Goal: Task Accomplishment & Management: Use online tool/utility

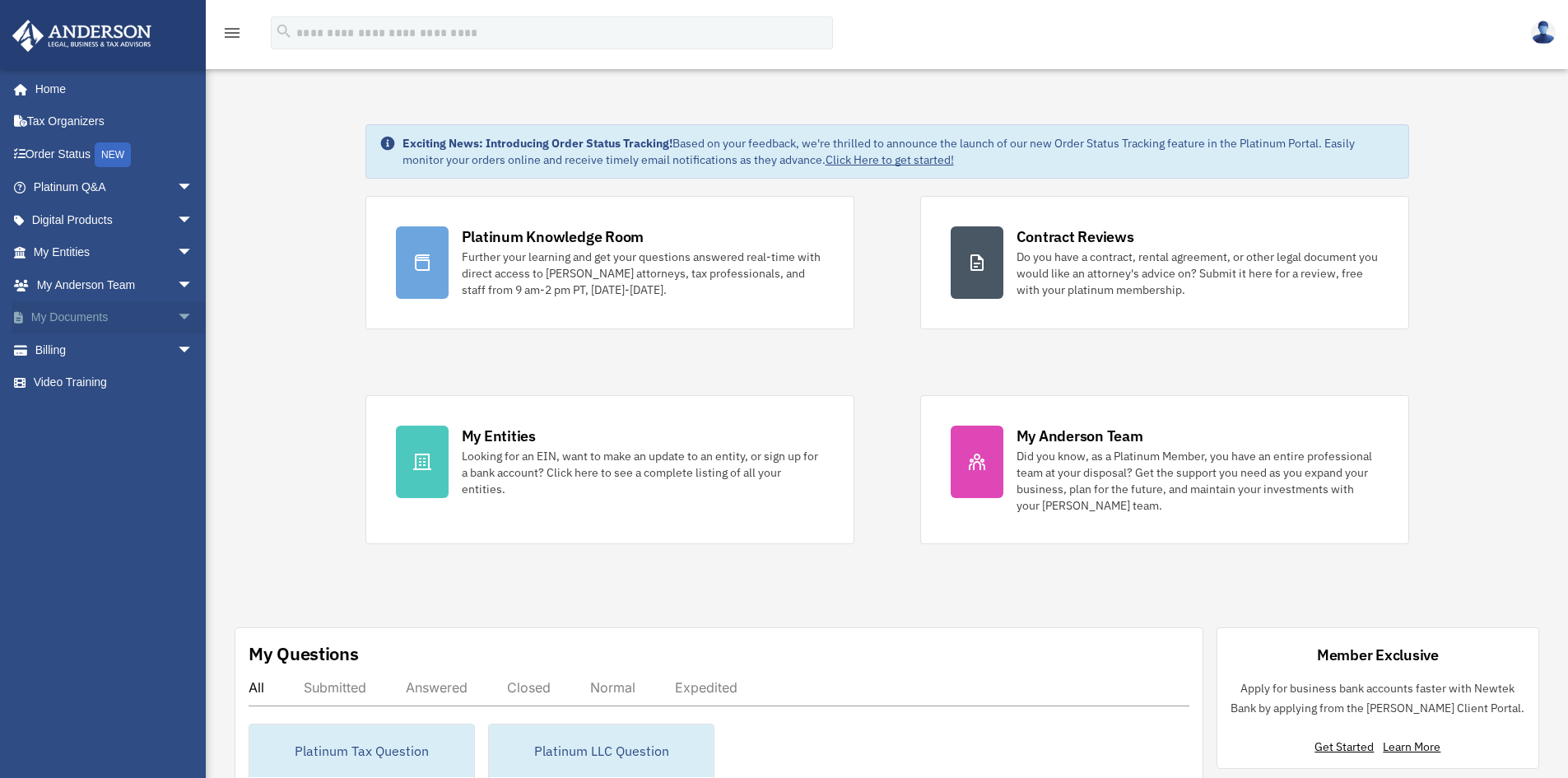
click at [177, 311] on span "arrow_drop_down" at bounding box center [193, 318] width 33 height 34
click at [93, 348] on link "Box" at bounding box center [120, 350] width 195 height 33
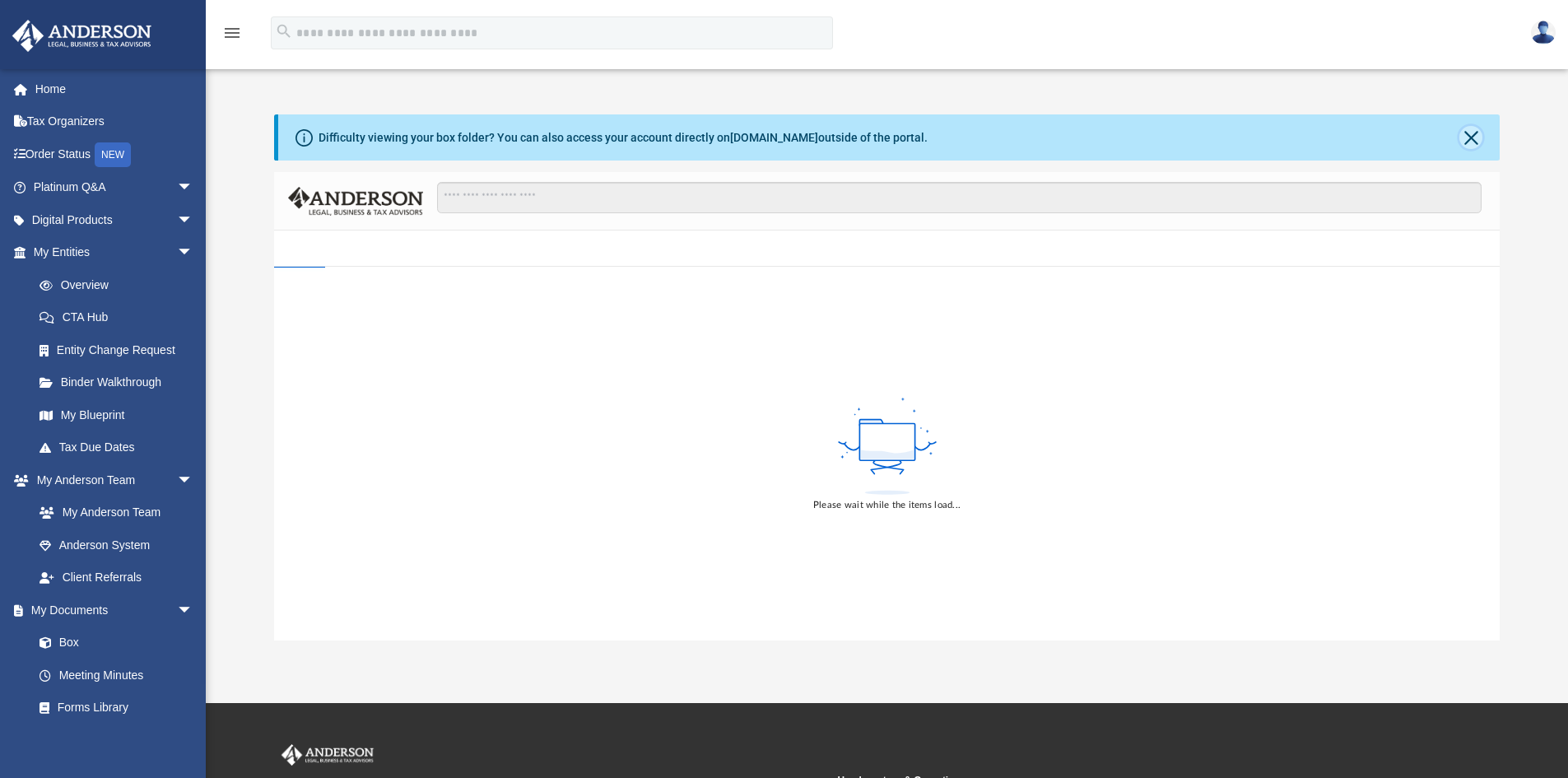
click at [1470, 141] on button "Close" at bounding box center [1471, 137] width 23 height 23
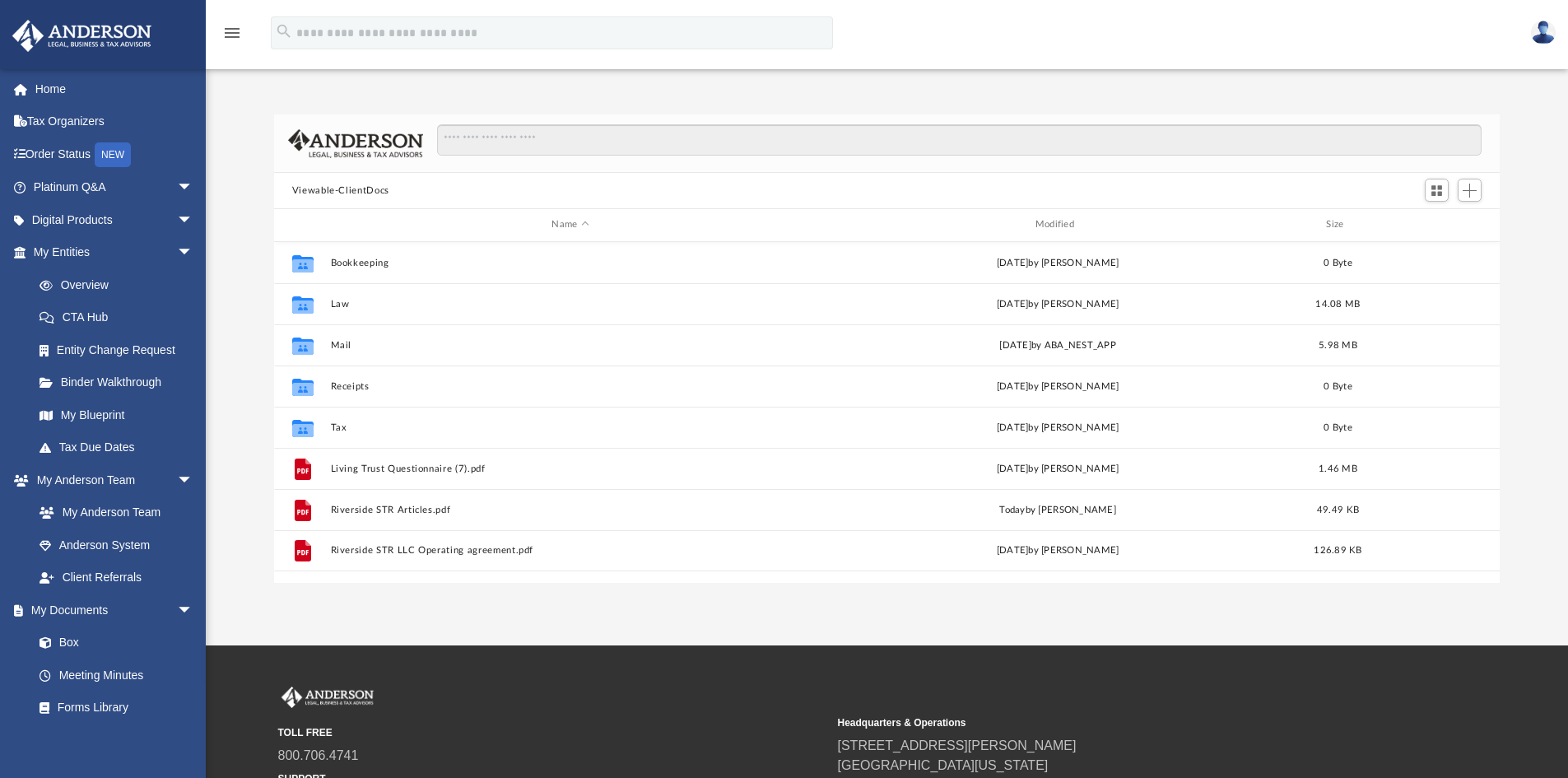
scroll to position [362, 1213]
click at [1472, 198] on button "Add" at bounding box center [1470, 190] width 25 height 23
click at [1442, 221] on li "Upload" at bounding box center [1446, 223] width 52 height 17
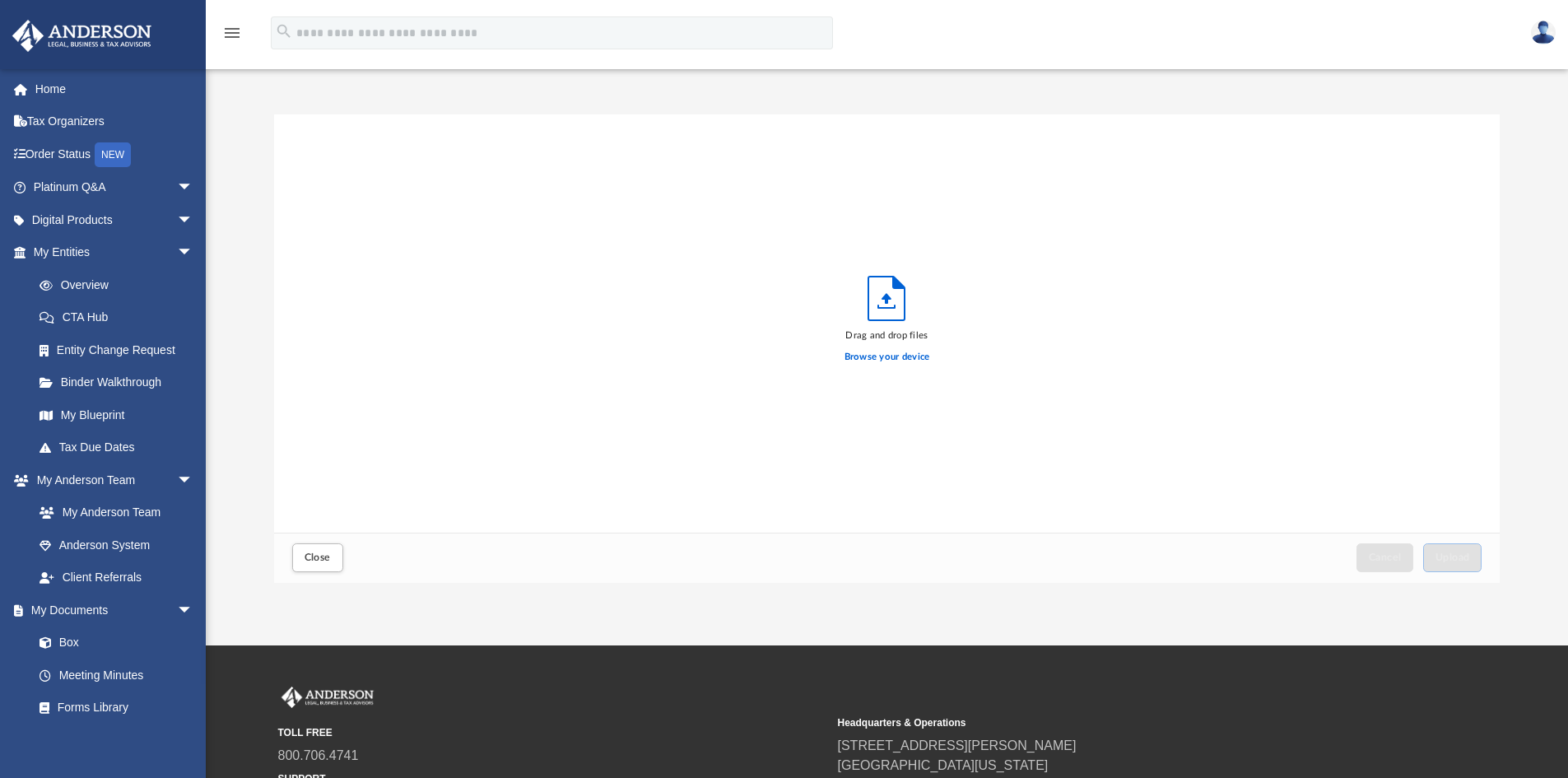
scroll to position [406, 1213]
click at [1456, 564] on button "Upload" at bounding box center [1453, 558] width 59 height 29
click at [321, 560] on span "Close" at bounding box center [317, 558] width 26 height 10
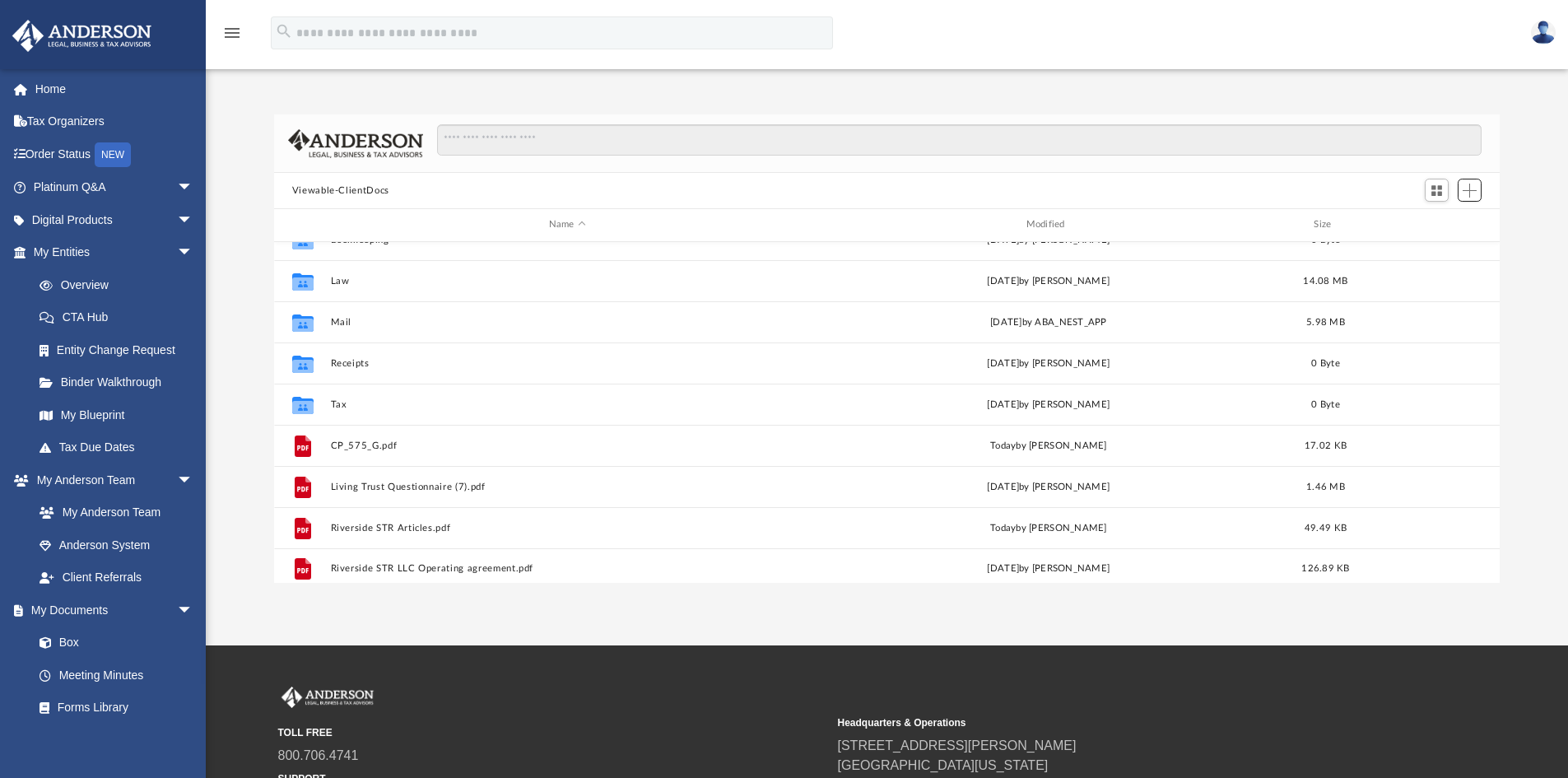
scroll to position [30, 0]
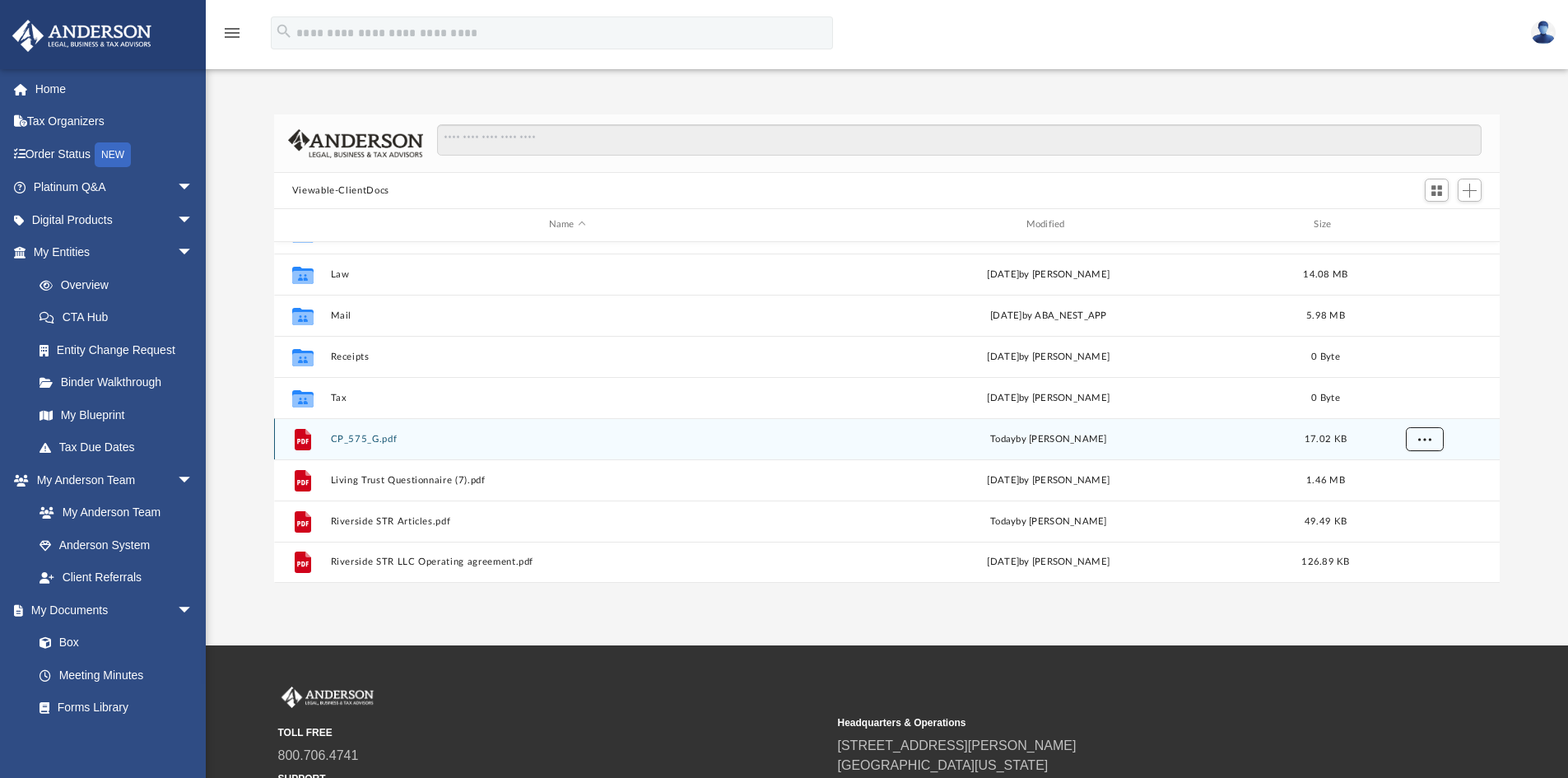
click at [1414, 442] on button "More options" at bounding box center [1424, 439] width 38 height 25
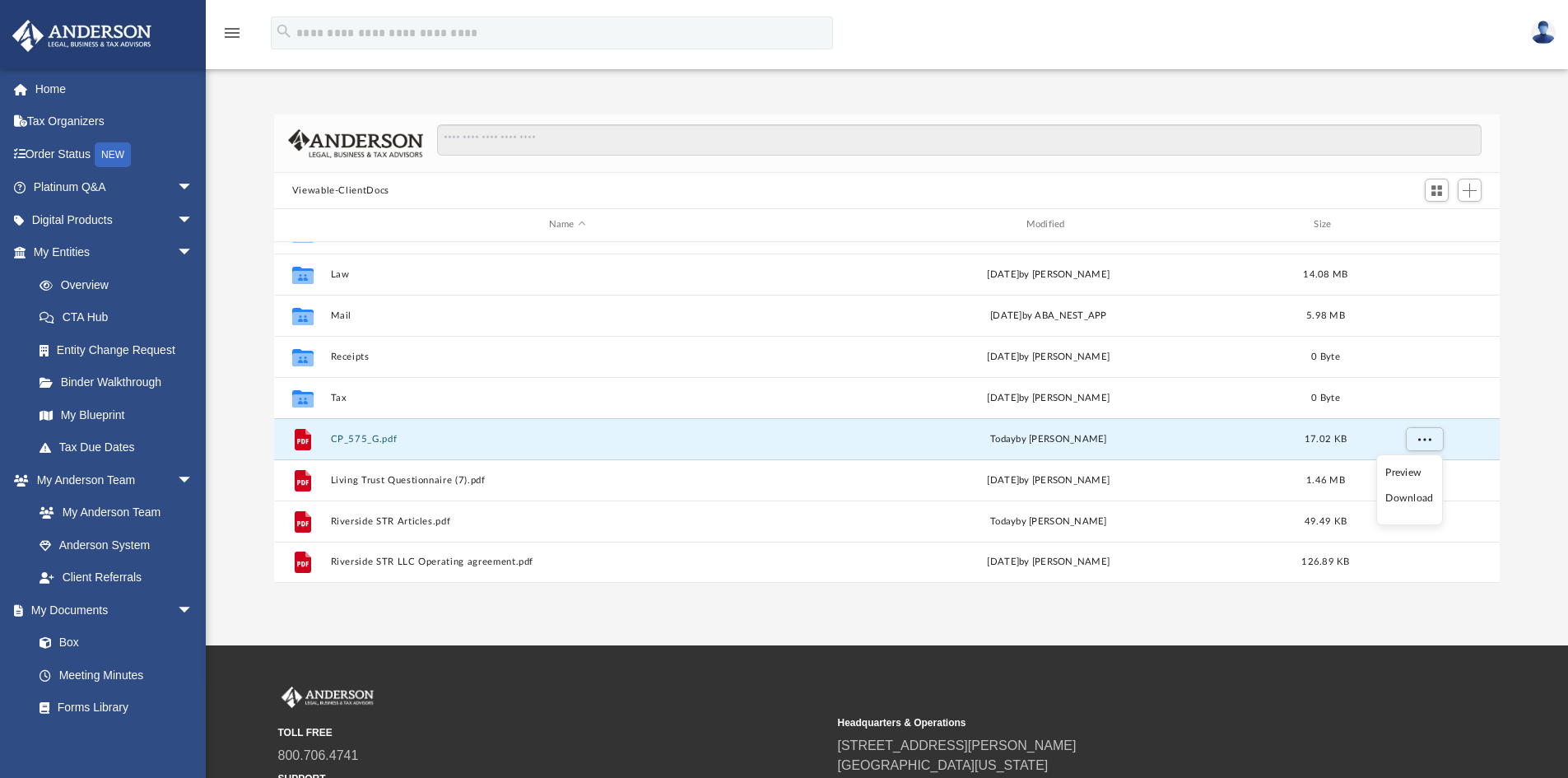
click at [1409, 474] on li "Preview" at bounding box center [1409, 473] width 47 height 17
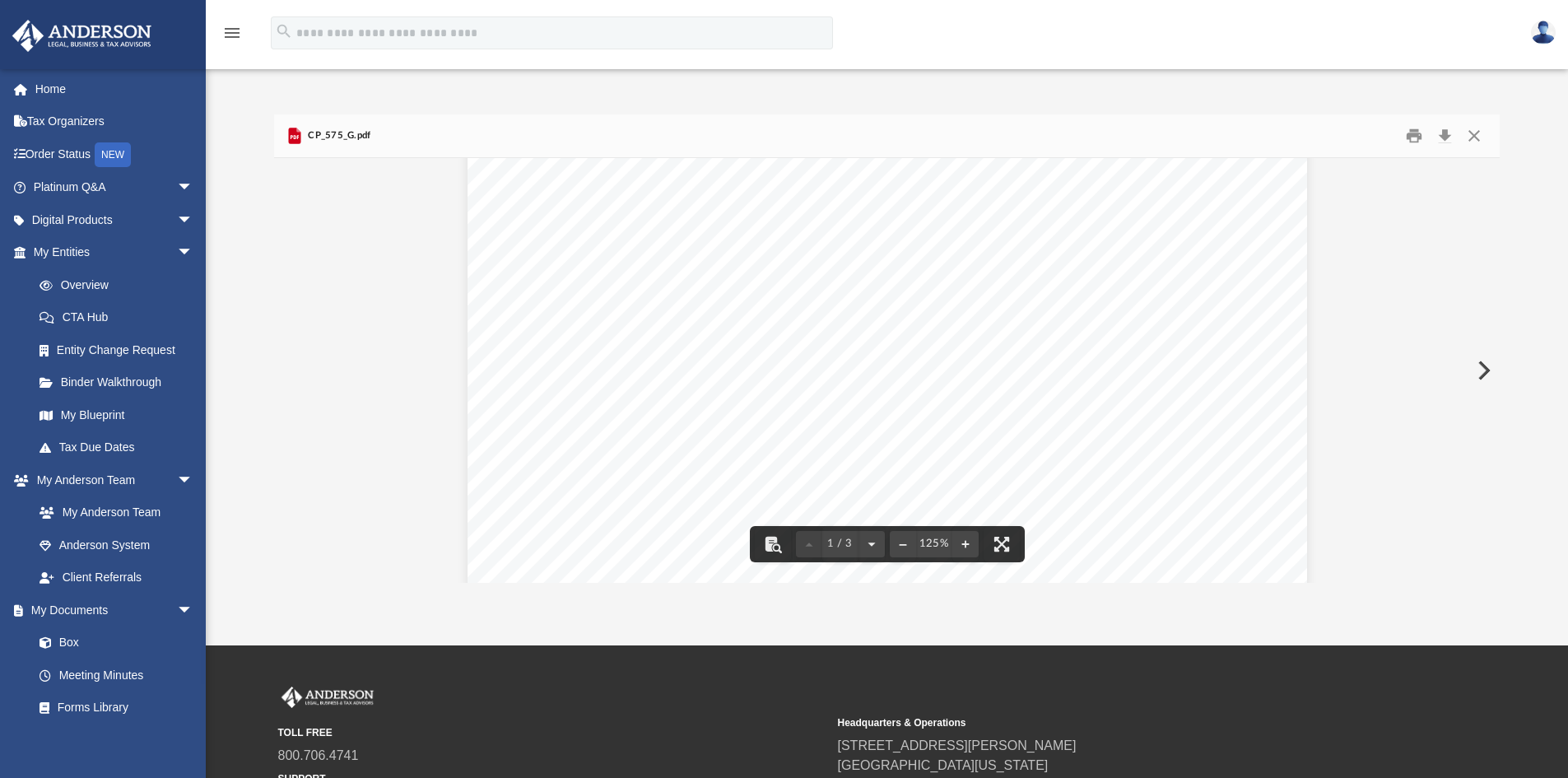
scroll to position [0, 0]
click at [1482, 142] on button "Close" at bounding box center [1474, 136] width 30 height 25
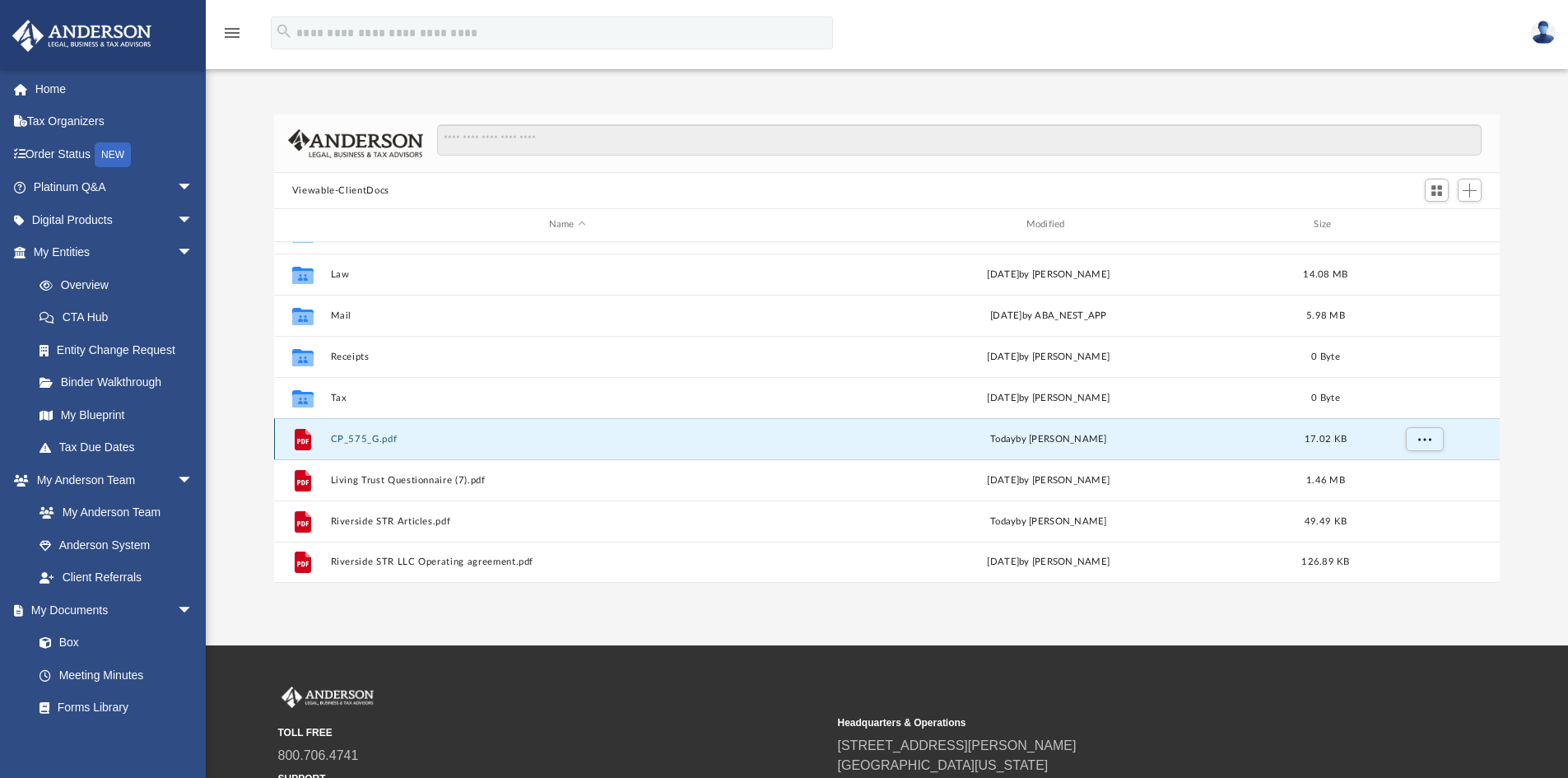
click at [399, 437] on button "CP_575_G.pdf" at bounding box center [567, 439] width 474 height 11
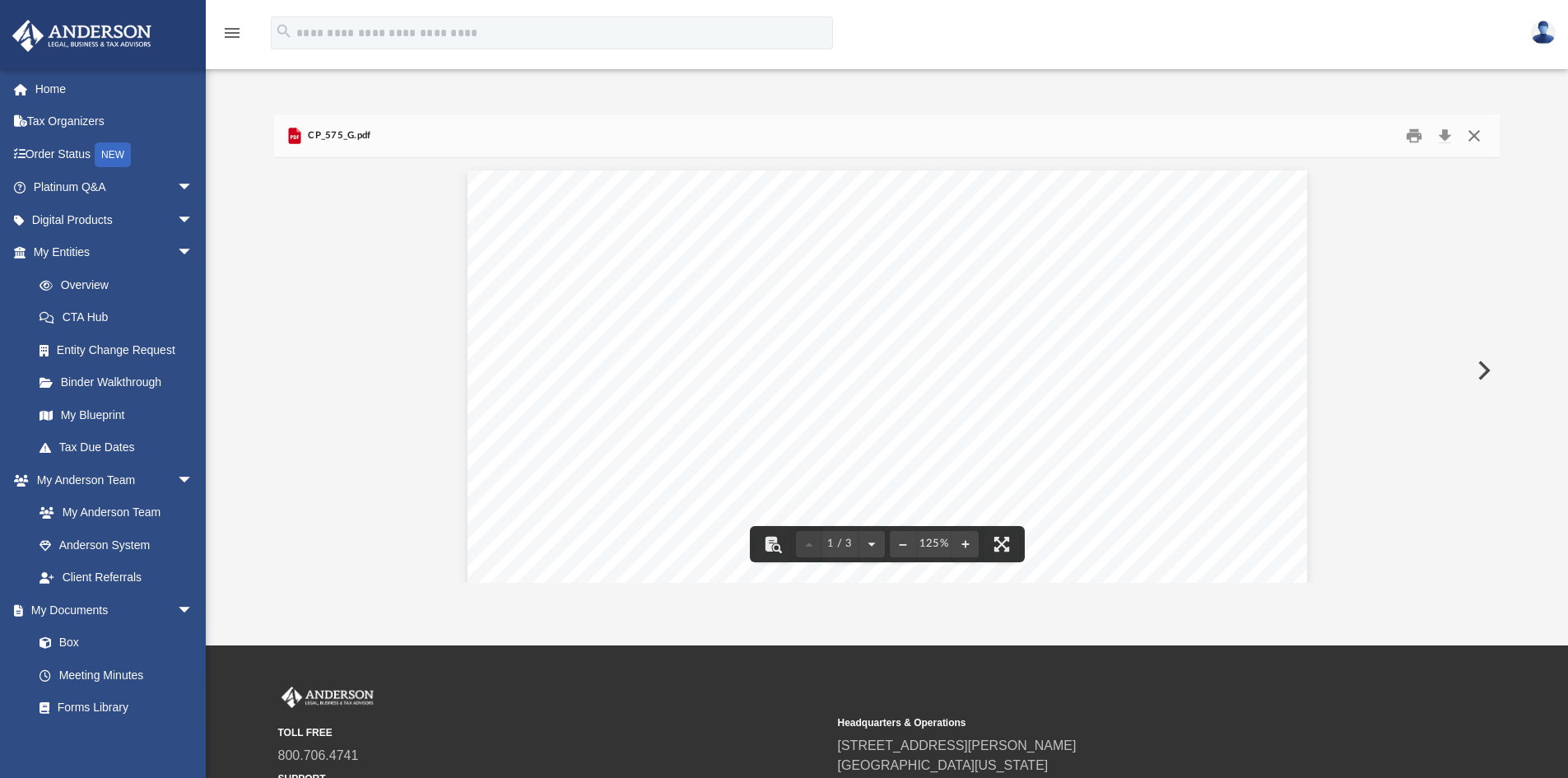
click at [1475, 139] on button "Close" at bounding box center [1474, 136] width 30 height 25
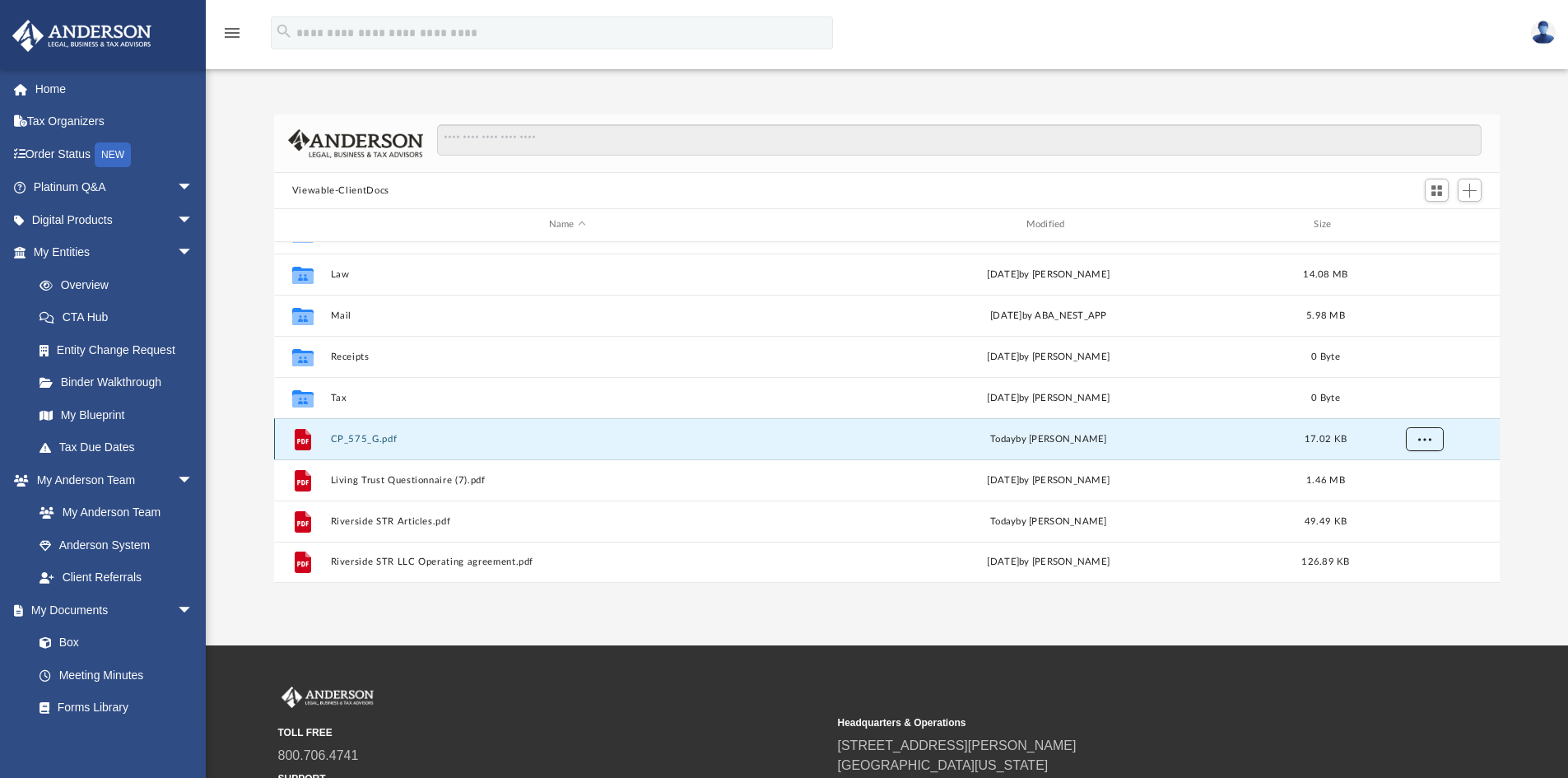
click at [1425, 436] on span "More options" at bounding box center [1424, 439] width 14 height 9
drag, startPoint x: 772, startPoint y: 444, endPoint x: 1474, endPoint y: 189, distance: 746.9
click at [1474, 189] on span "Add" at bounding box center [1470, 190] width 14 height 14
click at [1444, 223] on li "Upload" at bounding box center [1446, 223] width 52 height 17
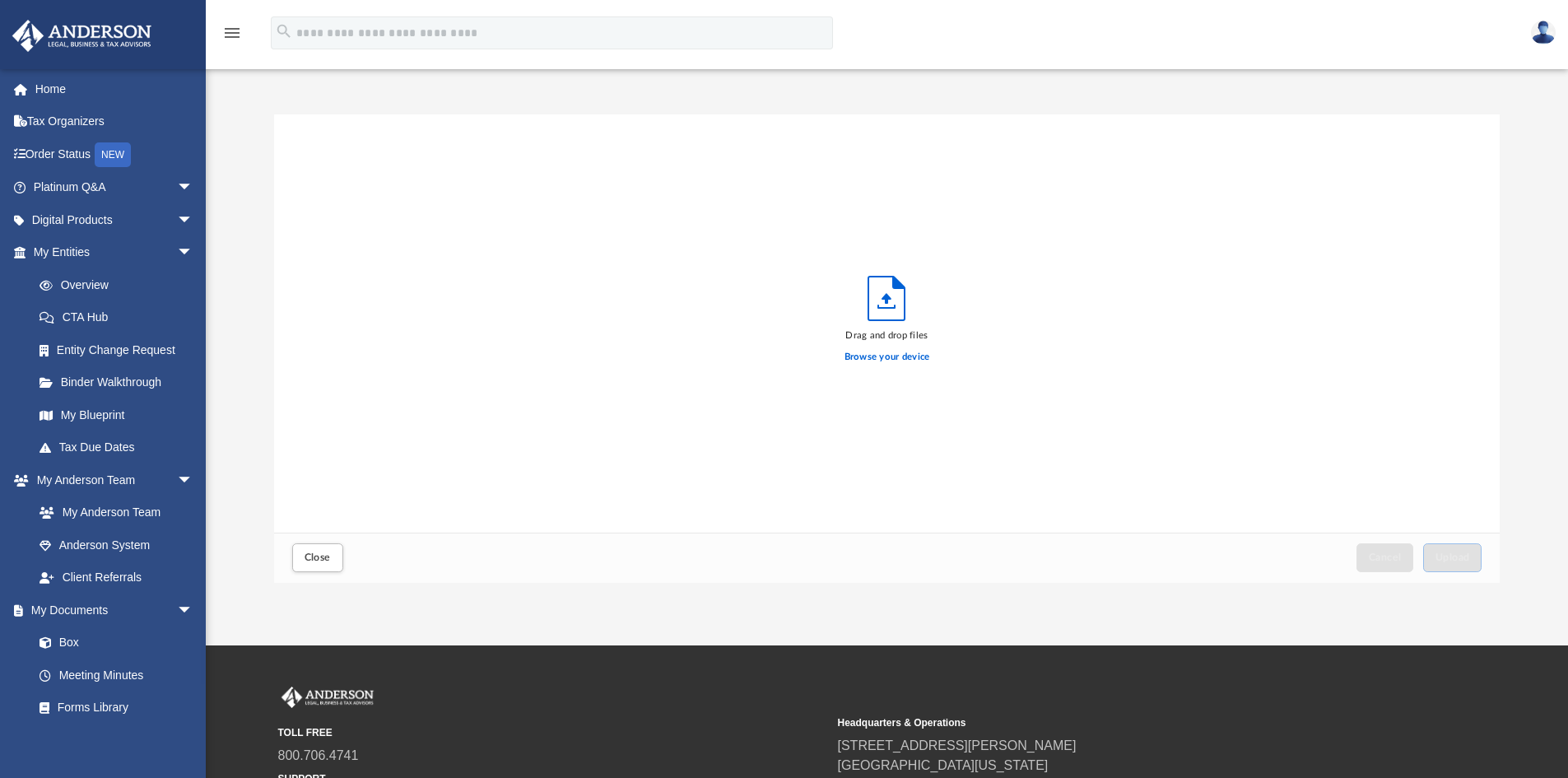
scroll to position [406, 1213]
click at [889, 355] on label "Browse your device" at bounding box center [887, 357] width 85 height 15
click at [0, 0] on input "Browse your device" at bounding box center [0, 0] width 0 height 0
click at [1454, 560] on span "Upload" at bounding box center [1453, 558] width 35 height 10
click at [80, 154] on link "Order Status NEW" at bounding box center [115, 154] width 206 height 34
